Goal: Information Seeking & Learning: Check status

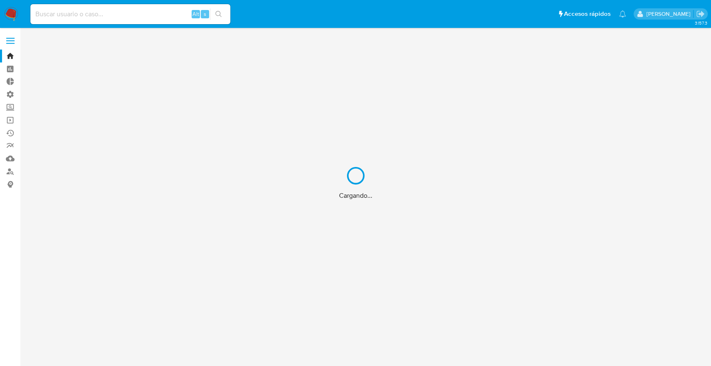
click at [148, 20] on div "Cargando..." at bounding box center [355, 183] width 711 height 366
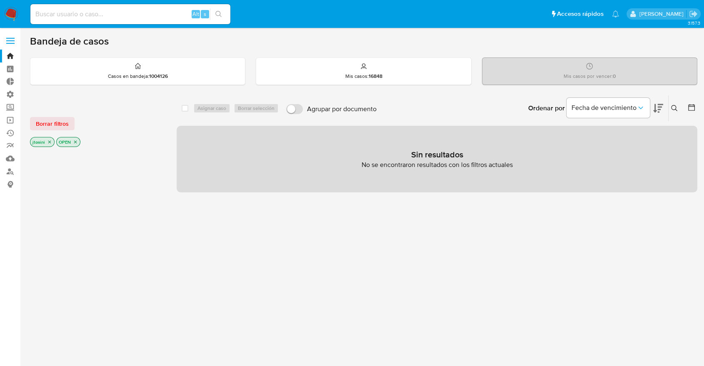
click at [134, 15] on input at bounding box center [130, 14] width 200 height 11
paste input "186673593"
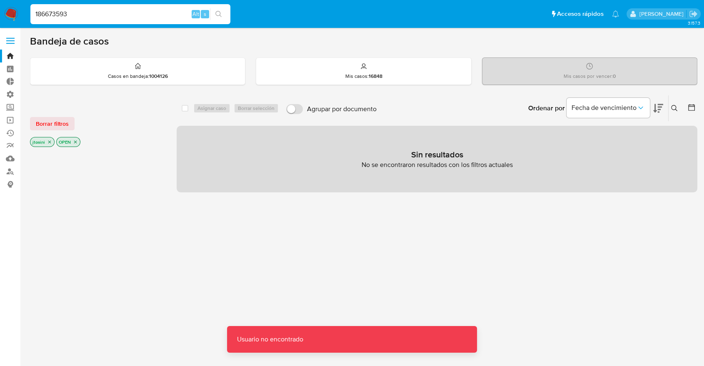
click at [134, 15] on input "186673593" at bounding box center [130, 14] width 200 height 11
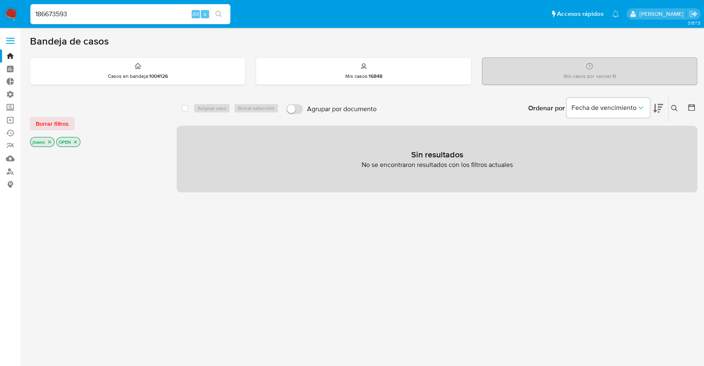
type input "186673593"
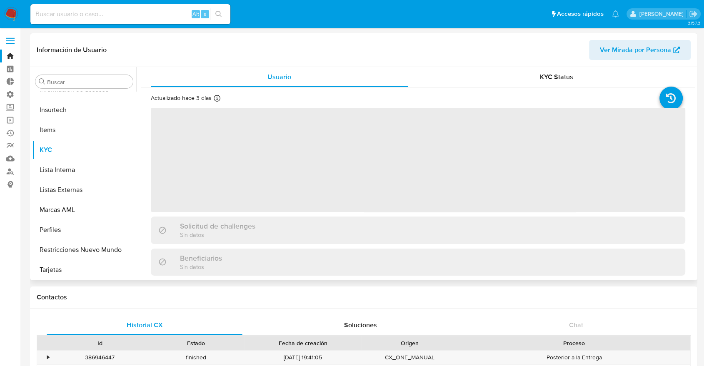
scroll to position [352, 0]
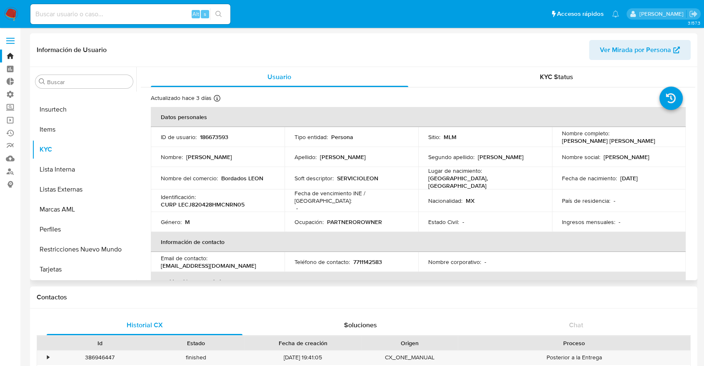
select select "10"
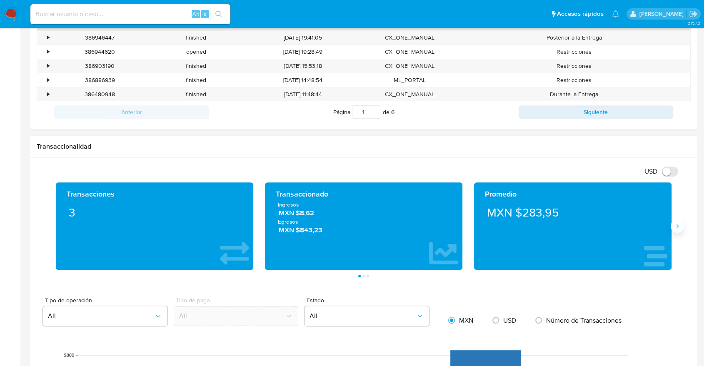
click at [676, 223] on icon "Siguiente" at bounding box center [677, 226] width 7 height 7
